Goal: Task Accomplishment & Management: Complete application form

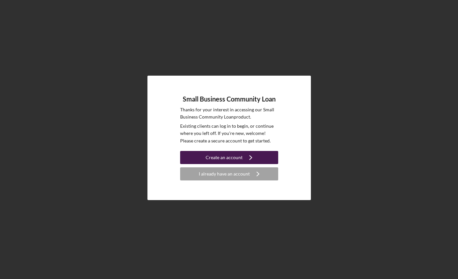
click at [246, 157] on icon "Icon/Navigate" at bounding box center [251, 157] width 16 height 16
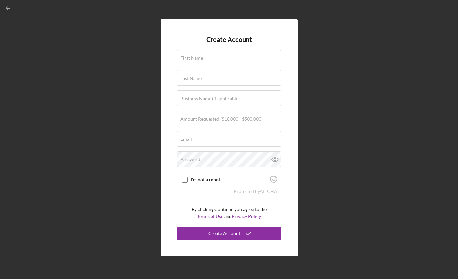
click at [239, 54] on div "First Name" at bounding box center [229, 58] width 105 height 16
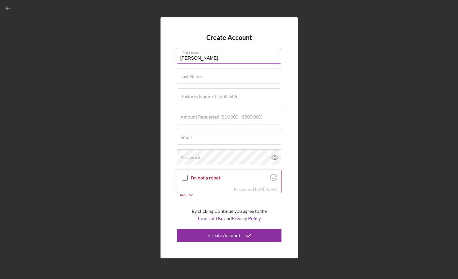
type input "[PERSON_NAME]"
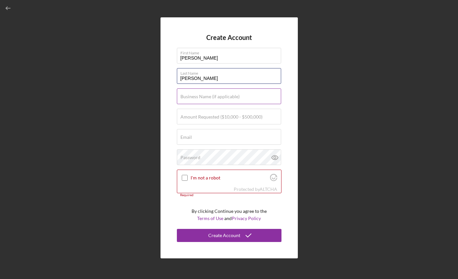
type input "[PERSON_NAME]"
click at [191, 102] on input "Business Name (if applicable)" at bounding box center [229, 96] width 104 height 16
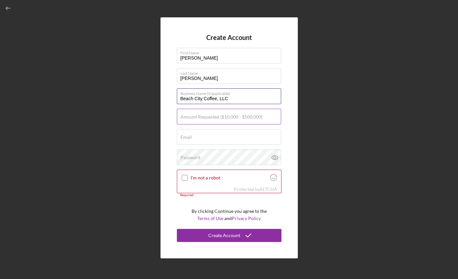
type input "Beach City Coffee, LLC"
click at [185, 116] on label "Amount Requested ($10,000 - $500,000)" at bounding box center [222, 116] width 82 height 5
click at [185, 116] on input "Amount Requested ($10,000 - $500,000)" at bounding box center [229, 117] width 104 height 16
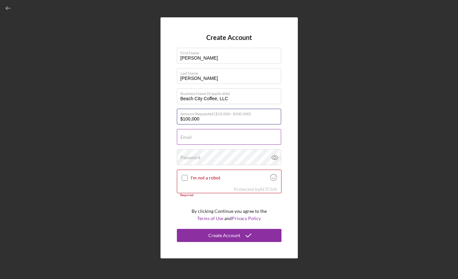
type input "$100,000"
click at [188, 132] on div "Email Required" at bounding box center [229, 137] width 105 height 16
type input "[EMAIL_ADDRESS][DOMAIN_NAME]"
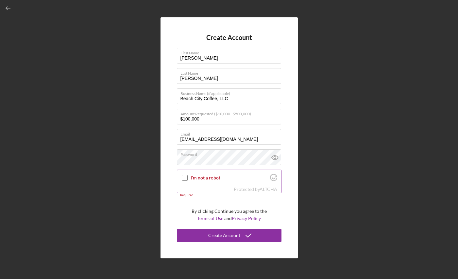
click at [184, 178] on input "I'm not a robot" at bounding box center [185, 178] width 6 height 6
checkbox input "true"
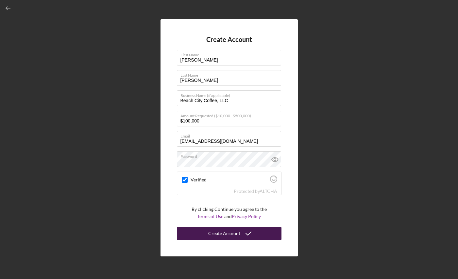
click at [242, 236] on icon "submit" at bounding box center [248, 233] width 16 height 16
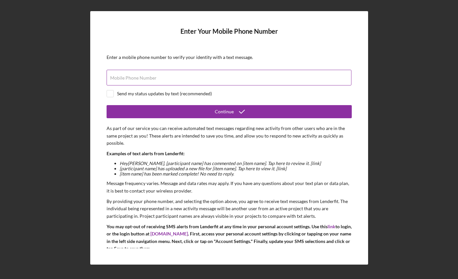
click at [213, 74] on div "Mobile Phone Number" at bounding box center [229, 78] width 245 height 16
type input "[PHONE_NUMBER]"
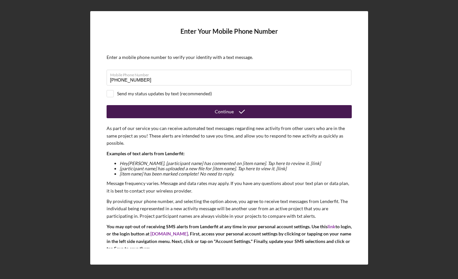
click at [212, 114] on button "Continue" at bounding box center [229, 111] width 245 height 13
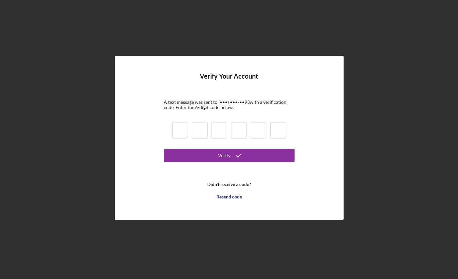
click at [181, 127] on input at bounding box center [180, 130] width 16 height 16
